Goal: Task Accomplishment & Management: Complete application form

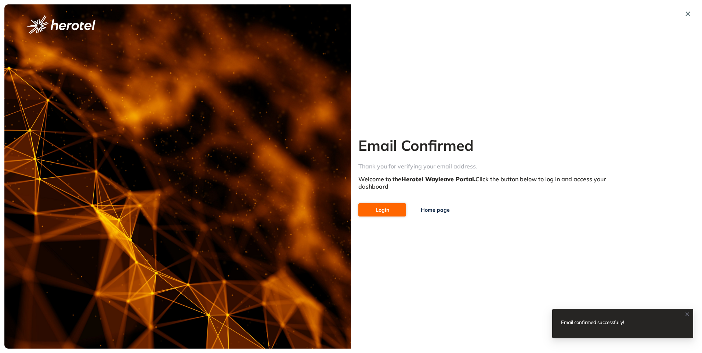
click at [390, 207] on button "Login" at bounding box center [382, 209] width 48 height 13
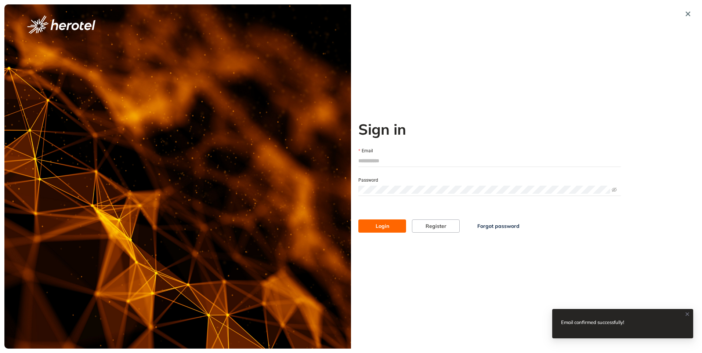
click at [404, 160] on input "Email" at bounding box center [489, 160] width 262 height 11
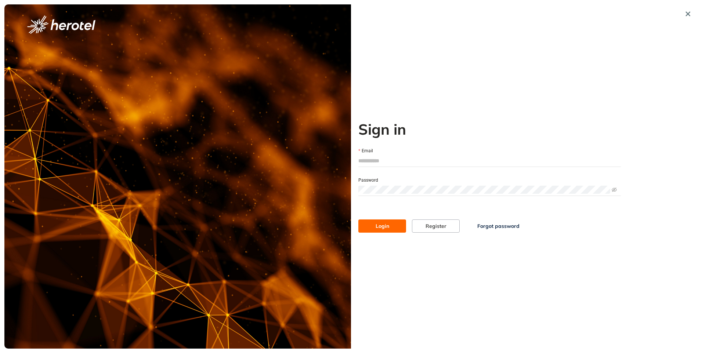
type input "**********"
click at [358, 219] on button "Login" at bounding box center [382, 225] width 48 height 13
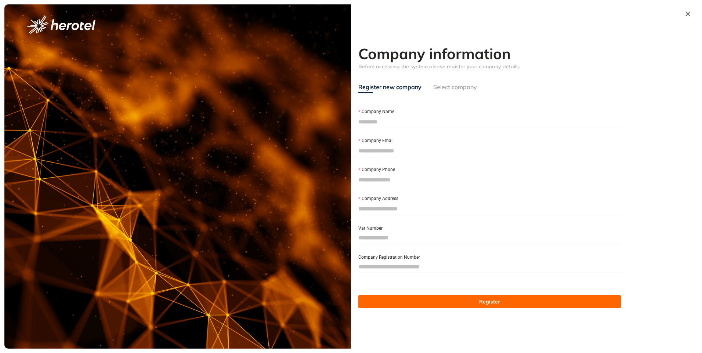
click at [447, 88] on div "Select company" at bounding box center [455, 87] width 44 height 9
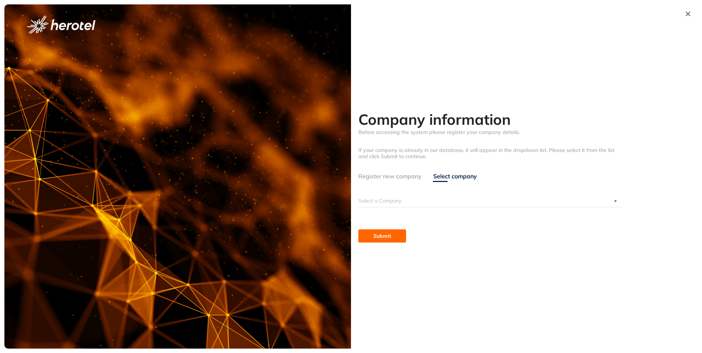
click at [375, 176] on div "Register new company" at bounding box center [389, 176] width 63 height 9
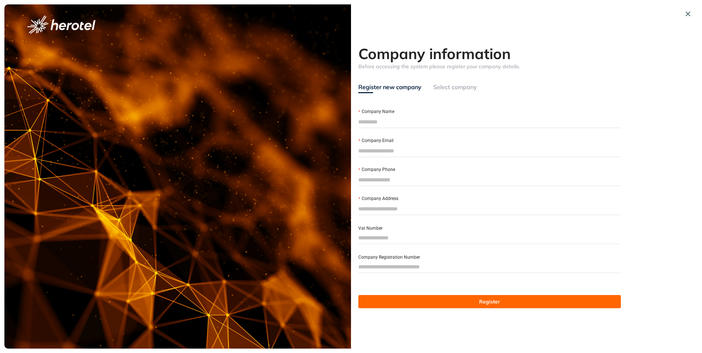
click at [452, 87] on div "Select company" at bounding box center [455, 87] width 44 height 9
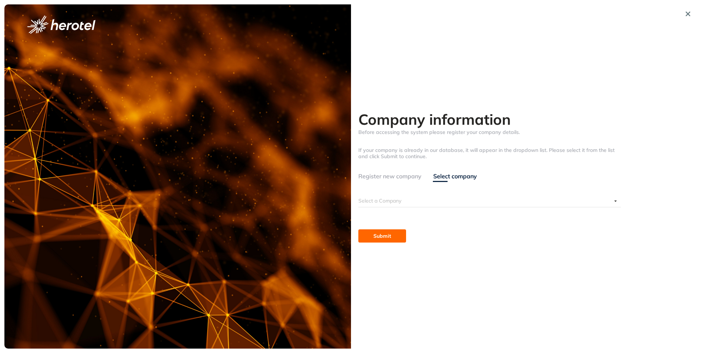
click at [385, 197] on input "search" at bounding box center [484, 200] width 253 height 11
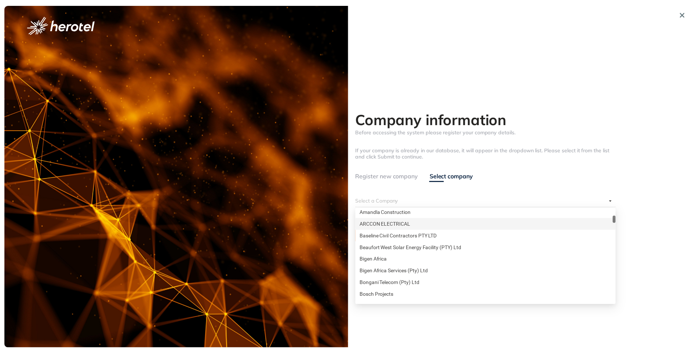
scroll to position [110, 0]
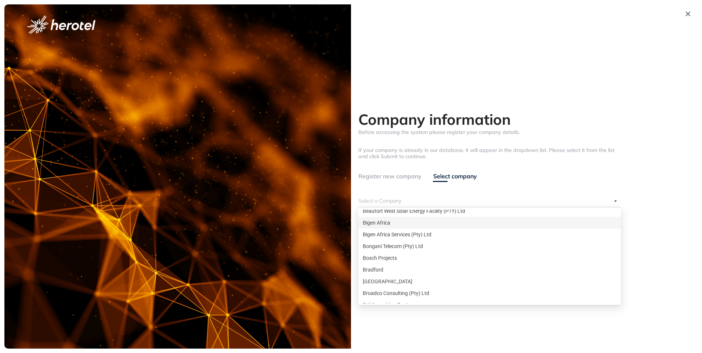
click at [431, 219] on div "Bigen Africa" at bounding box center [490, 223] width 254 height 8
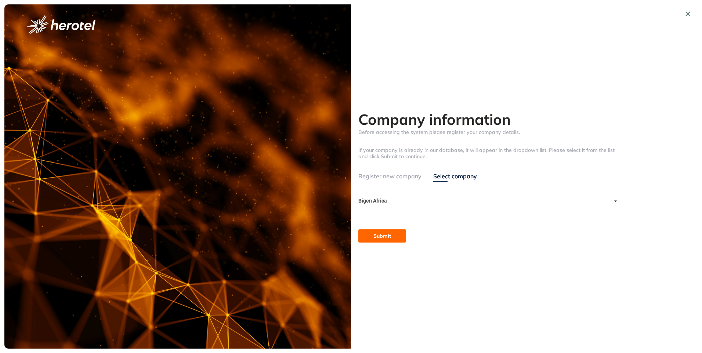
click at [445, 178] on div "Select company" at bounding box center [455, 176] width 44 height 9
click at [441, 180] on div "Select company" at bounding box center [455, 176] width 44 height 9
click at [618, 202] on div "Bigen Africa" at bounding box center [489, 201] width 262 height 12
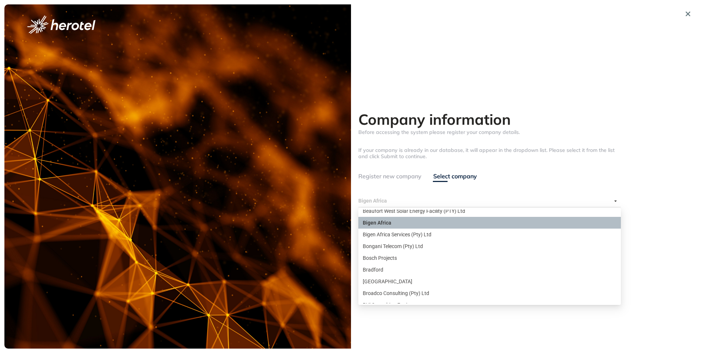
click at [433, 220] on div "Bigen Africa" at bounding box center [490, 223] width 254 height 8
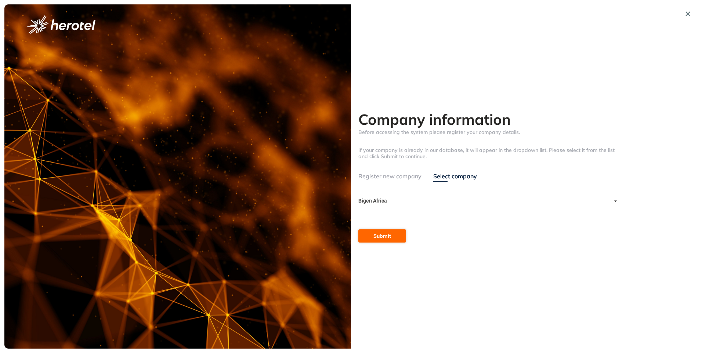
click at [376, 233] on span "Submit" at bounding box center [382, 236] width 18 height 8
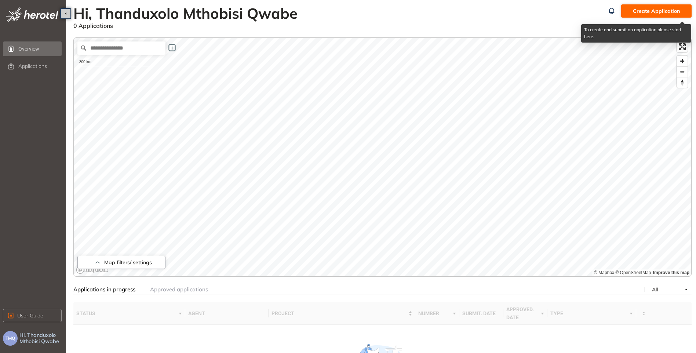
click at [650, 15] on button "Create Application" at bounding box center [656, 10] width 70 height 13
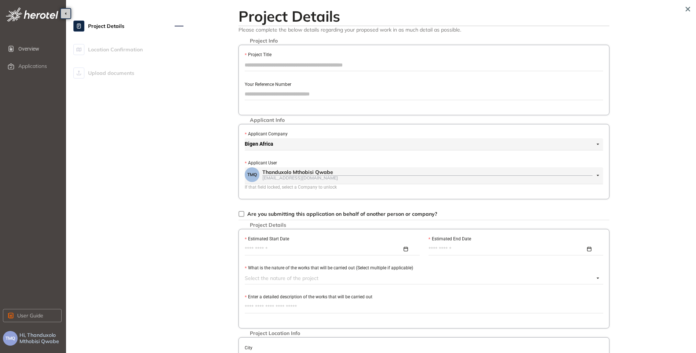
click at [265, 62] on input "Project Title" at bounding box center [424, 64] width 358 height 11
click at [211, 125] on div "Project Details Location Confirmation Upload documents Project Details Please c…" at bounding box center [382, 251] width 618 height 494
